Goal: Information Seeking & Learning: Learn about a topic

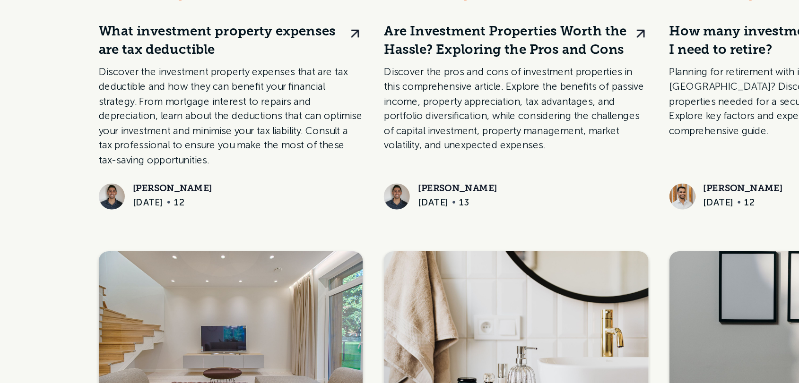
scroll to position [560, 0]
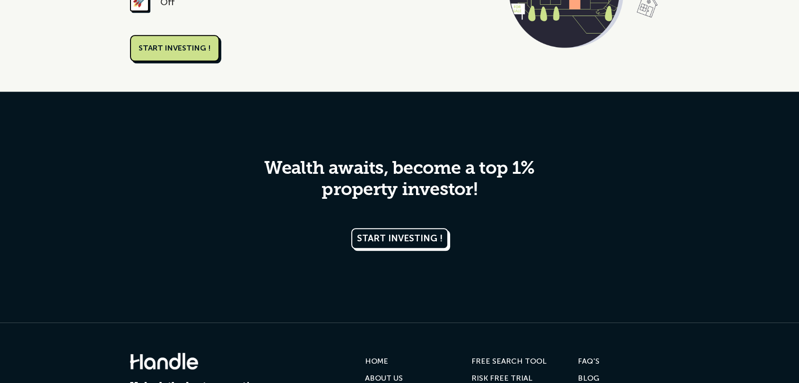
scroll to position [1032, 0]
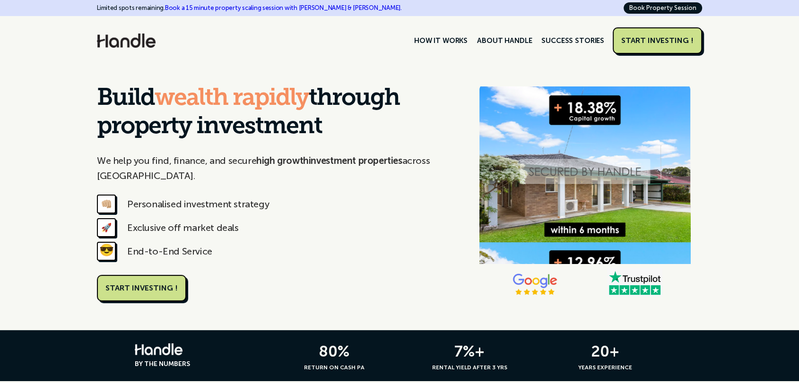
click at [161, 294] on link "START INVESTING !" at bounding box center [141, 288] width 89 height 26
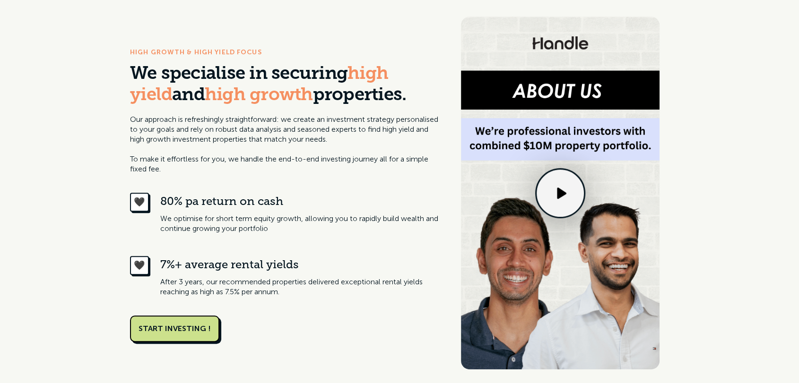
scroll to position [472, 0]
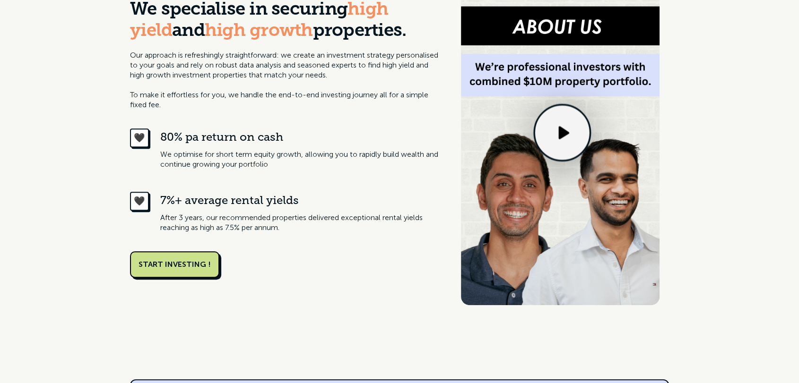
click at [567, 143] on div at bounding box center [562, 132] width 54 height 54
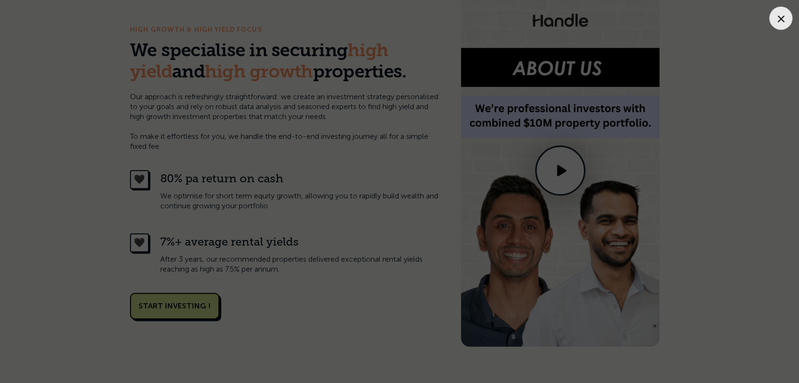
scroll to position [420, 0]
